Goal: Contribute content

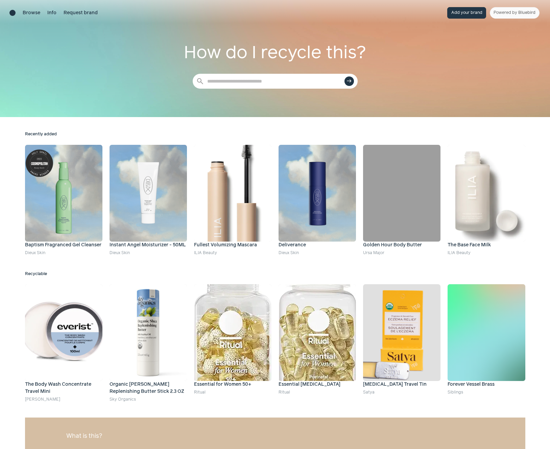
click at [467, 16] on button "Add your brand" at bounding box center [466, 12] width 39 height 11
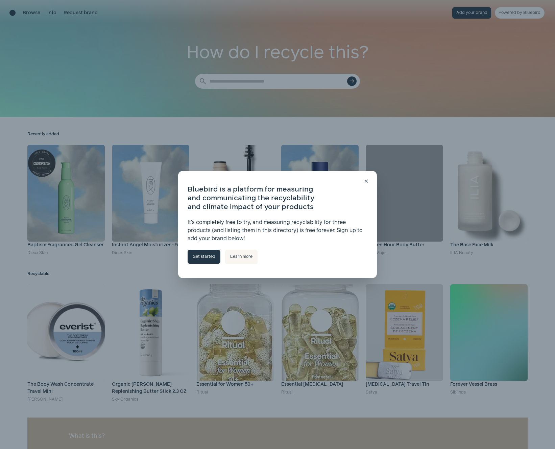
click at [204, 258] on link "Get started" at bounding box center [204, 256] width 33 height 14
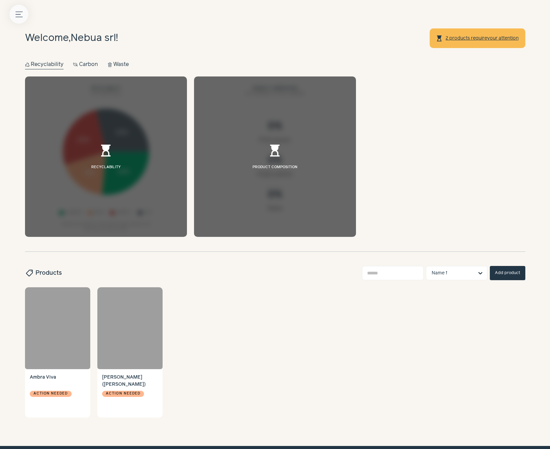
click at [20, 15] on icon "Menu button" at bounding box center [19, 14] width 7 height 7
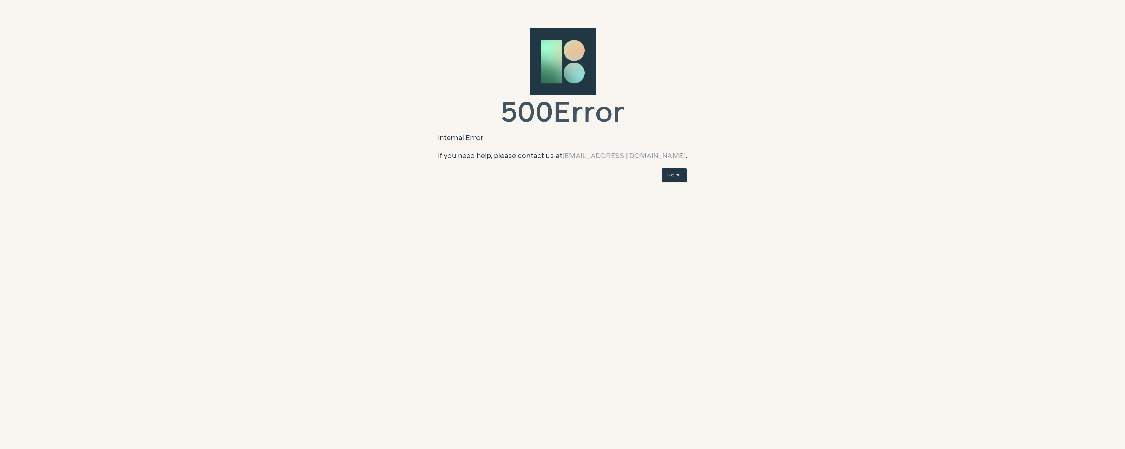
click at [548, 11] on div "500 Error Internal Error If you need help, please contact us at [EMAIL_ADDRESS]…" at bounding box center [562, 91] width 1125 height 182
